Goal: Use online tool/utility: Use online tool/utility

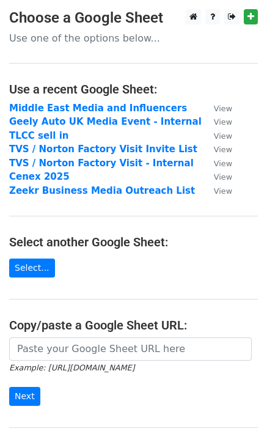
click at [40, 282] on main "Choose a Google Sheet Use one of the options below... Use a recent Google Sheet…" at bounding box center [133, 240] width 267 height 462
click at [36, 277] on link "Select..." at bounding box center [32, 268] width 46 height 19
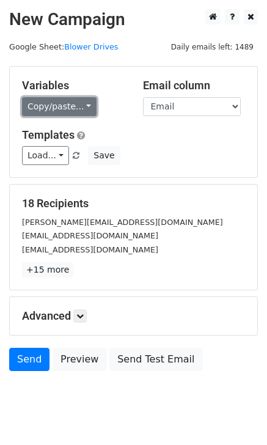
click at [62, 104] on link "Copy/paste..." at bounding box center [59, 106] width 75 height 19
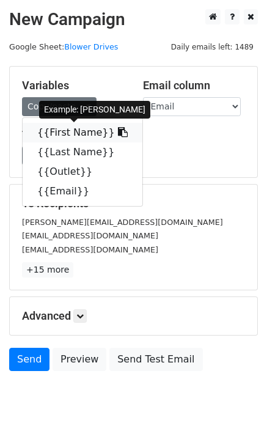
click at [60, 135] on link "{{First Name}}" at bounding box center [83, 133] width 120 height 20
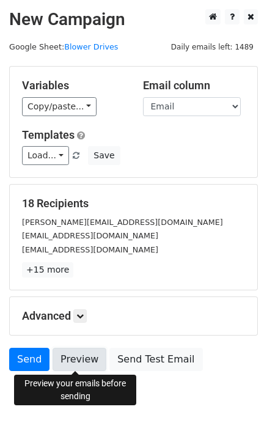
click at [85, 358] on link "Preview" at bounding box center [80, 359] width 54 height 23
